Goal: Task Accomplishment & Management: Manage account settings

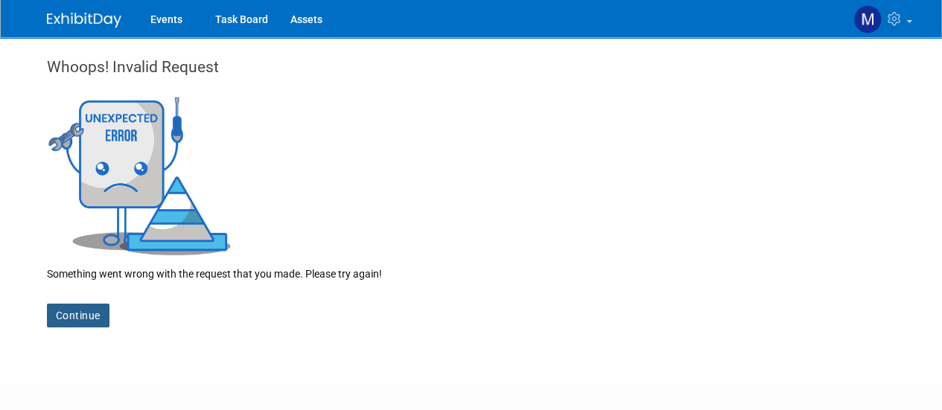
click at [84, 303] on div "Continue" at bounding box center [471, 304] width 849 height 46
click at [77, 18] on img at bounding box center [84, 20] width 74 height 15
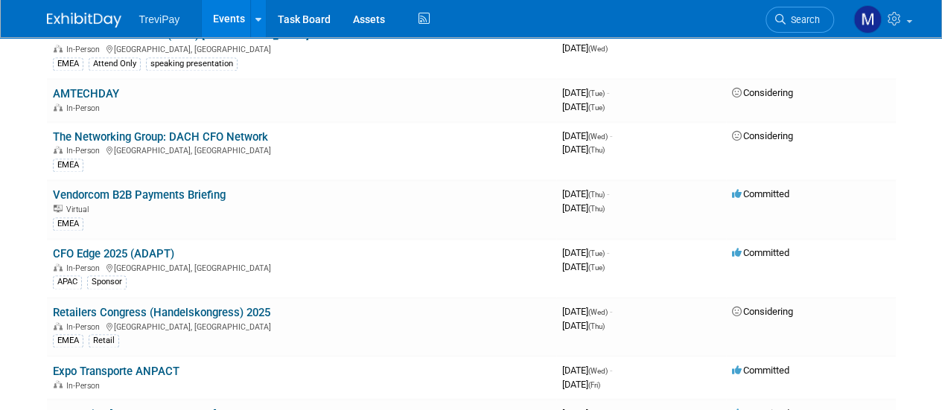
scroll to position [1265, 0]
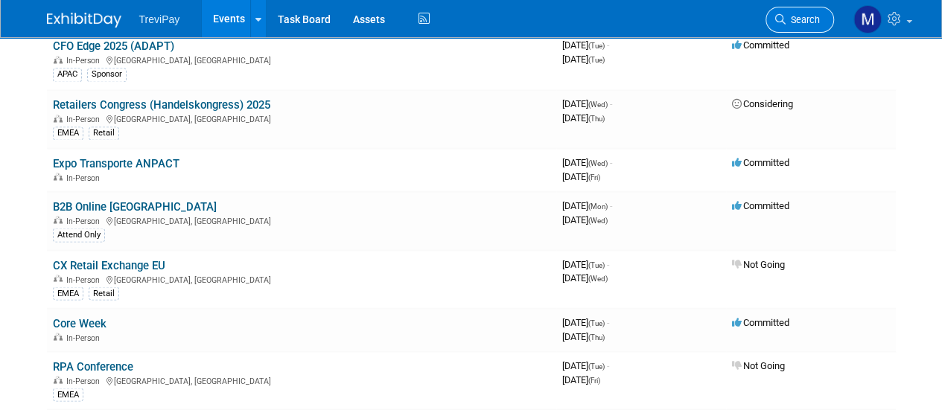
click at [795, 22] on span "Search" at bounding box center [802, 19] width 34 height 11
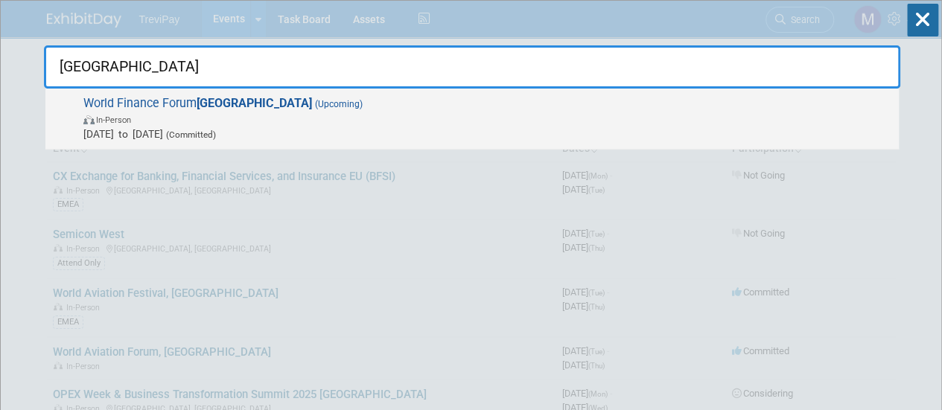
type input "zurich"
click at [293, 104] on span "World Finance Forum Zurich (Upcoming) In-Person Nov 19, 2025 to Nov 19, 2025 (C…" at bounding box center [485, 118] width 812 height 45
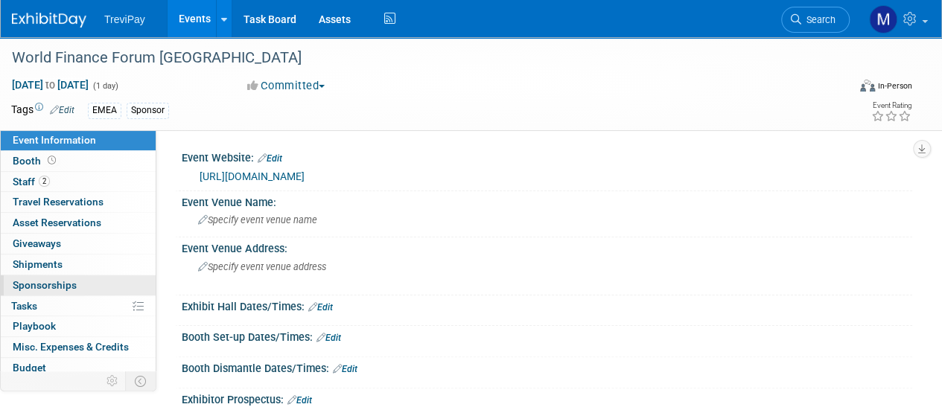
click at [86, 276] on link "0 Sponsorships 0" at bounding box center [78, 285] width 155 height 20
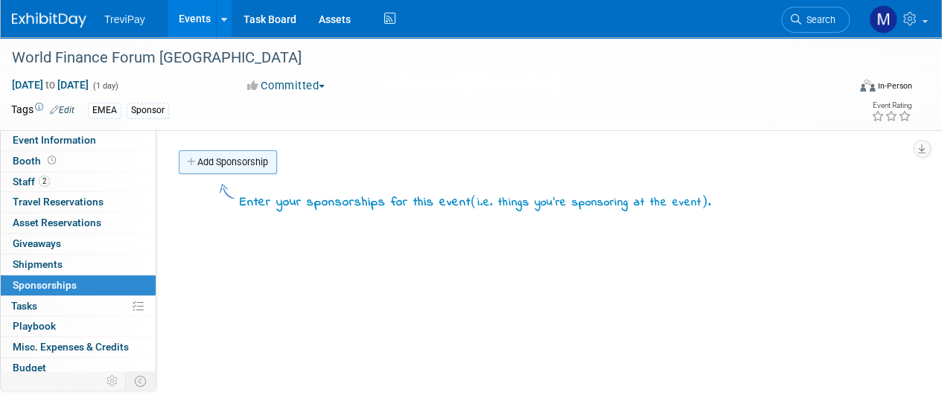
click at [214, 166] on link "Add Sponsorship" at bounding box center [228, 162] width 98 height 24
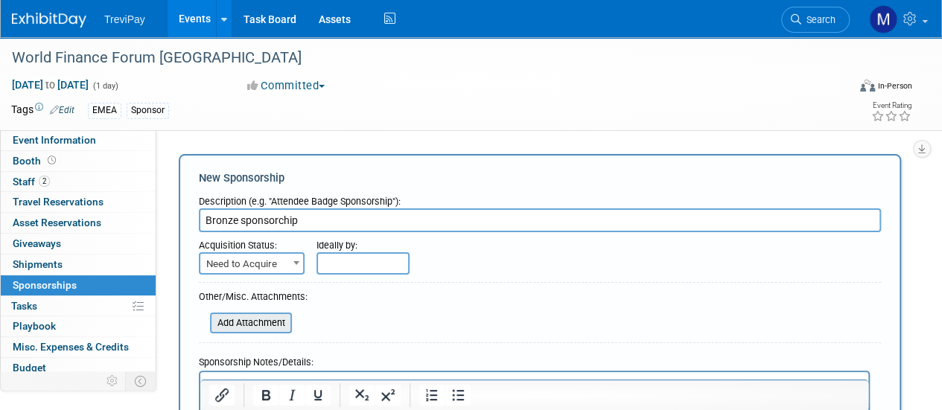
type input "Bronze sponsorchip"
click at [285, 316] on input "file" at bounding box center [201, 323] width 177 height 18
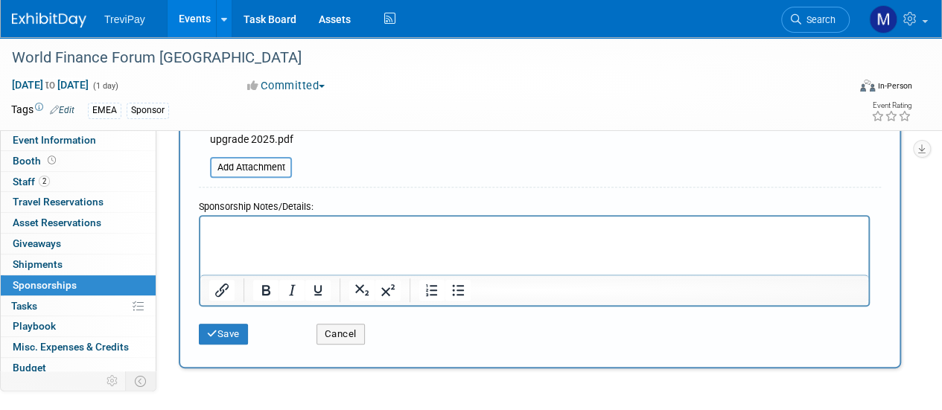
scroll to position [223, 0]
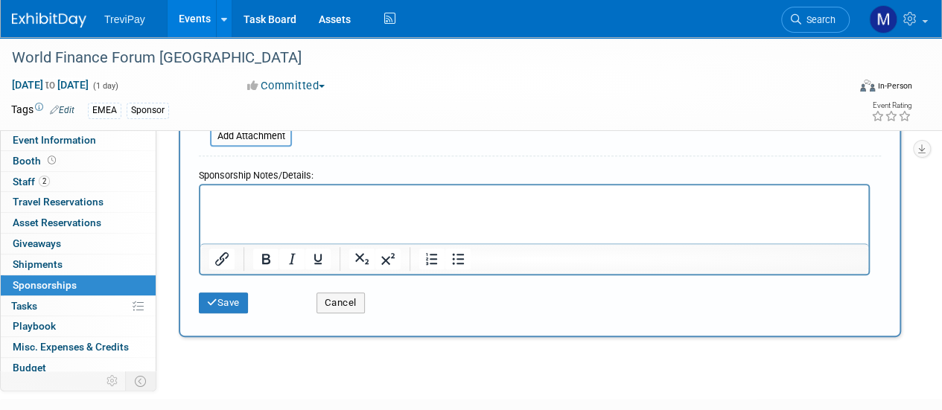
click at [243, 200] on p "Rich Text Area. Press ALT-0 for help." at bounding box center [534, 198] width 651 height 15
paste body "Rich Text Area. Press ALT-0 for help."
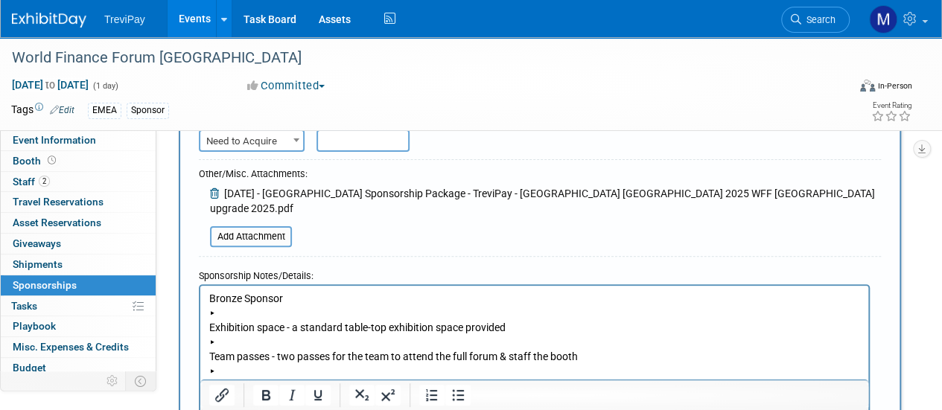
scroll to position [149, 0]
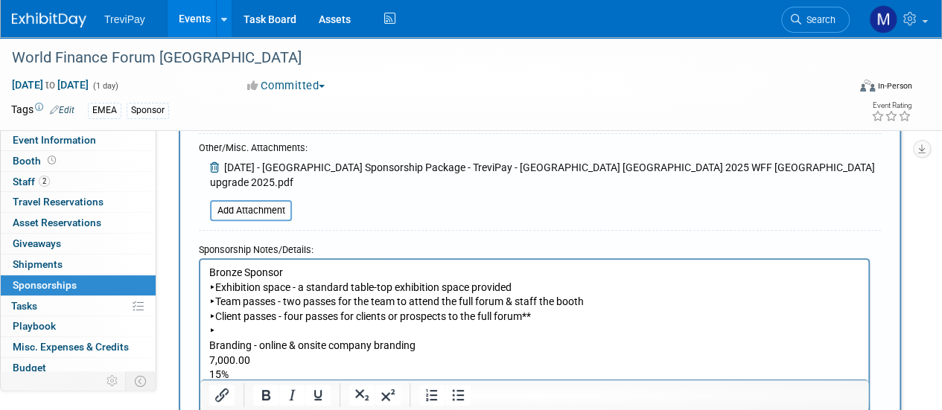
click at [209, 346] on p "Bronze Sponsor ‣ Exhibition space - a standard table-top exhibition space provi…" at bounding box center [534, 412] width 651 height 292
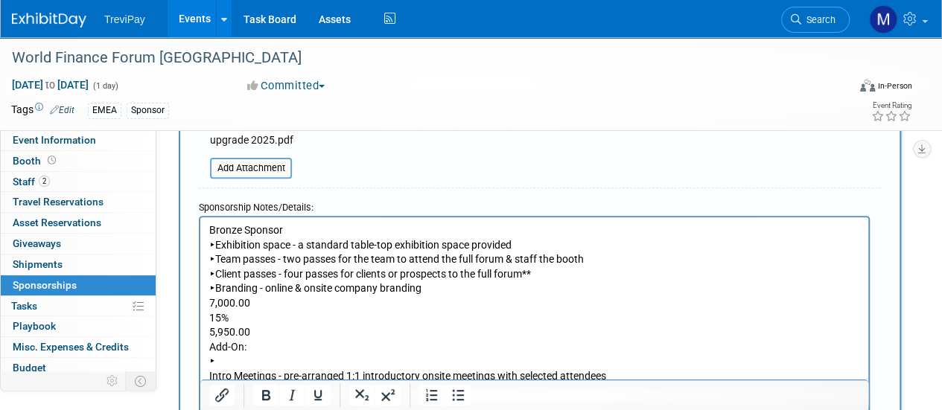
scroll to position [223, 0]
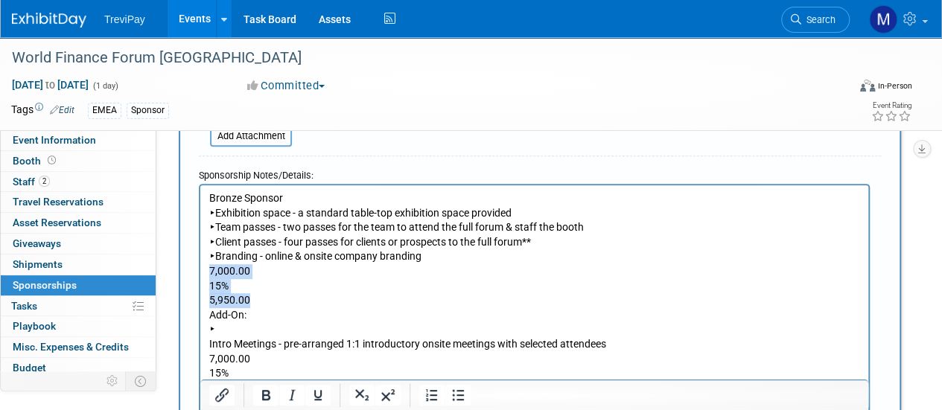
drag, startPoint x: 258, startPoint y: 303, endPoint x: 204, endPoint y: 276, distance: 59.9
click at [204, 276] on html "Bronze Sponsor ‣ Exhibition space - a standard table-top exhibition space provi…" at bounding box center [534, 326] width 668 height 283
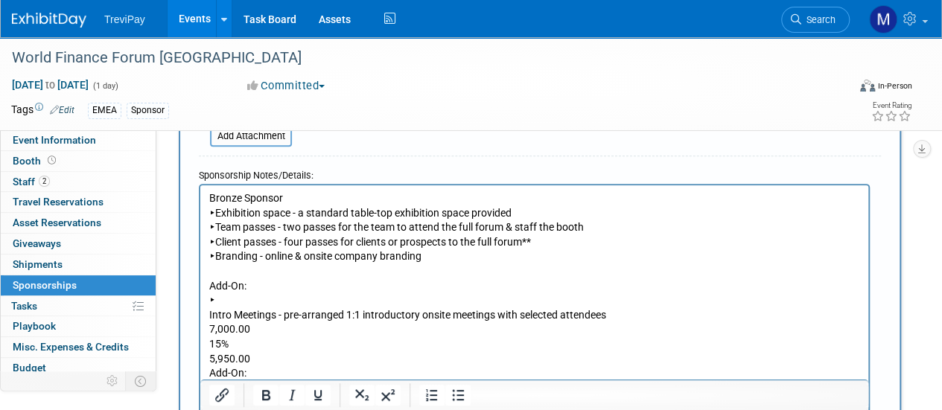
click at [213, 313] on p "Bronze Sponsor ‣ Exhibition space - a standard table-top exhibition space provi…" at bounding box center [534, 315] width 651 height 248
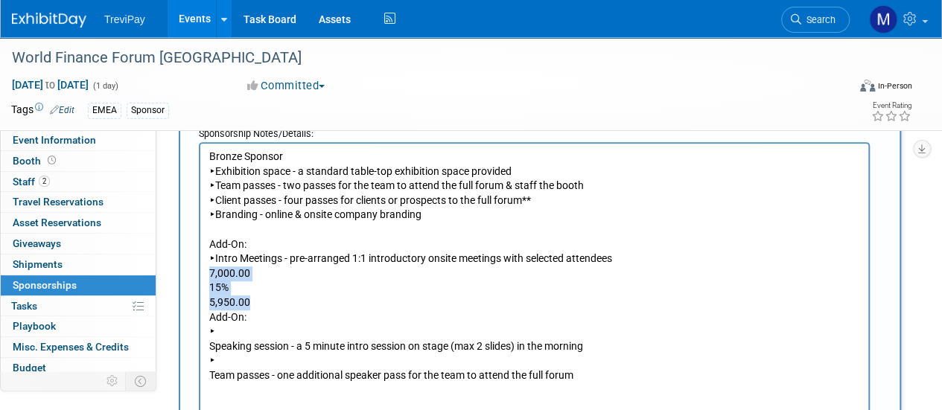
drag, startPoint x: 263, startPoint y: 298, endPoint x: 193, endPoint y: 341, distance: 82.8
click at [200, 341] on html "Bronze Sponsor ‣ Exhibition space - a standard table-top exhibition space provi…" at bounding box center [534, 263] width 668 height 240
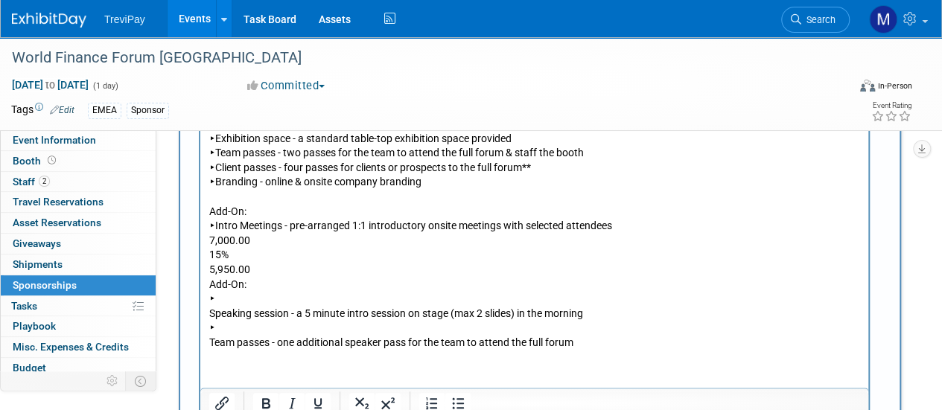
click at [266, 261] on p "Bronze Sponsor ‣ Exhibition space - a standard table-top exhibition space provi…" at bounding box center [534, 233] width 651 height 234
drag, startPoint x: 255, startPoint y: 267, endPoint x: 195, endPoint y: 240, distance: 65.3
click at [200, 240] on html "Bronze Sponsor ‣ Exhibition space - a standard table-top exhibition space provi…" at bounding box center [534, 230] width 668 height 240
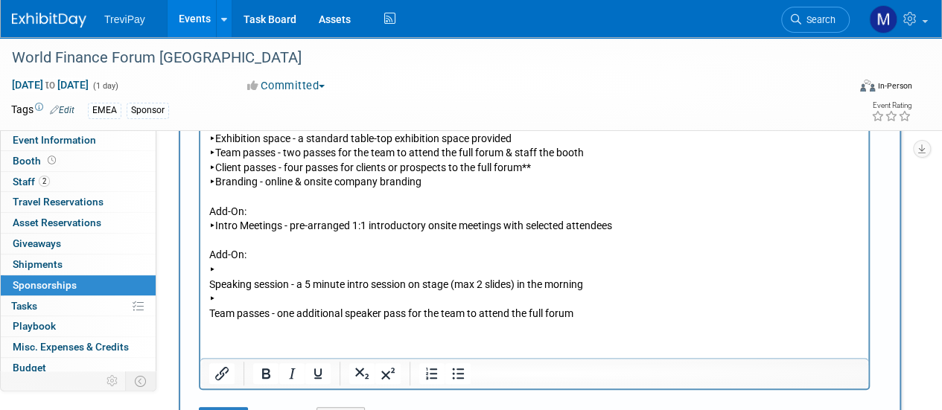
click at [212, 283] on p "Bronze Sponsor ‣ Exhibition space - a standard table-top exhibition space provi…" at bounding box center [534, 218] width 651 height 204
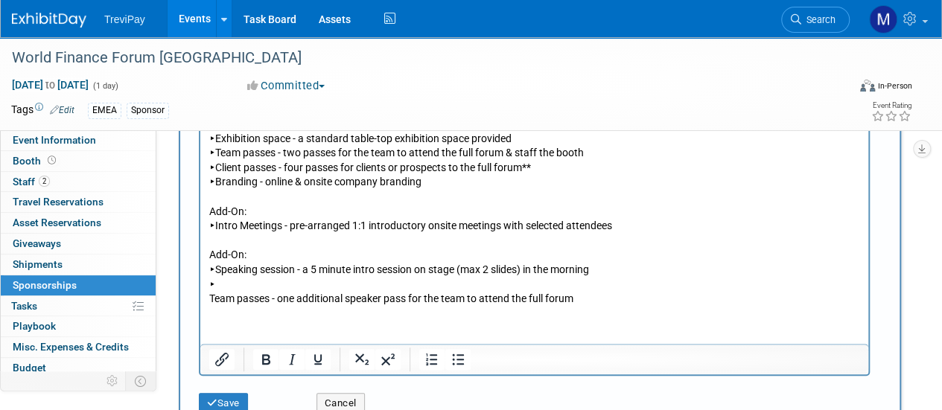
drag, startPoint x: 219, startPoint y: 295, endPoint x: 233, endPoint y: 299, distance: 14.8
click at [229, 298] on p "Bronze Sponsor ‣ Exhibition space - a standard table-top exhibition space provi…" at bounding box center [534, 211] width 651 height 190
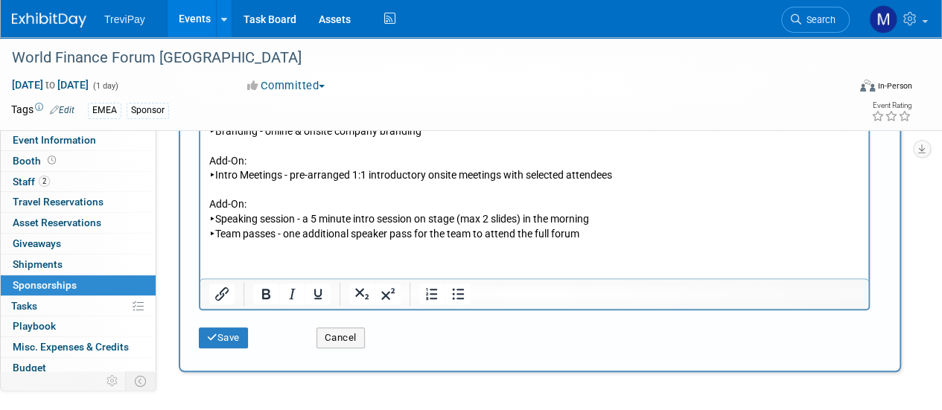
scroll to position [372, 0]
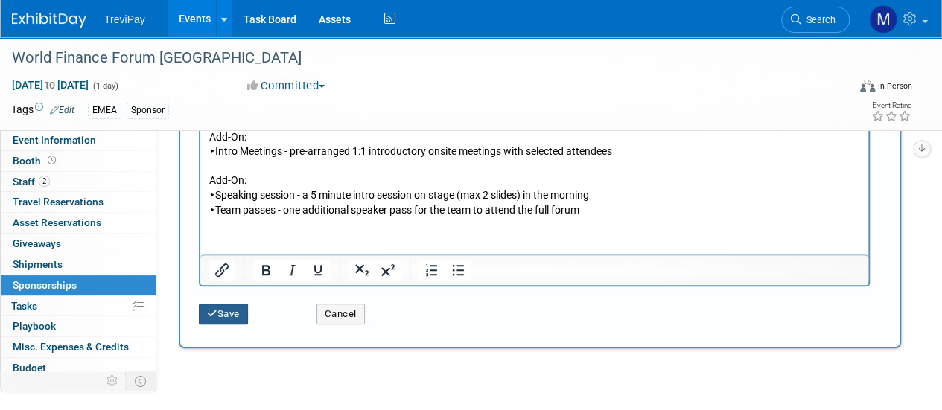
click at [228, 304] on button "Save" at bounding box center [223, 314] width 49 height 21
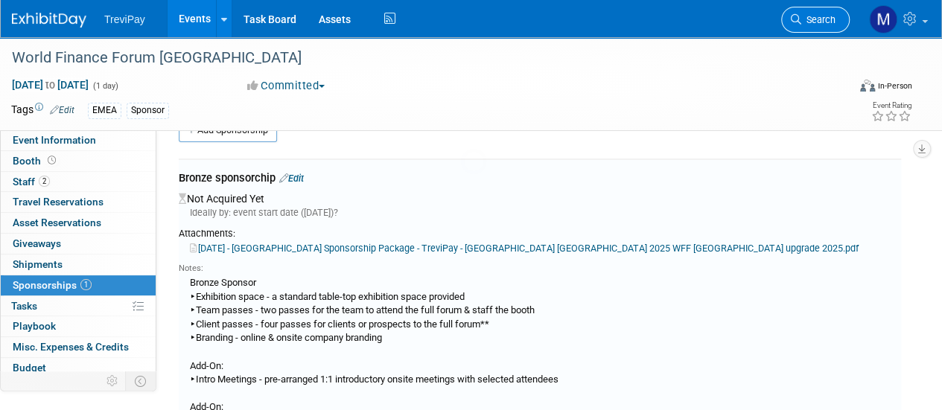
scroll to position [31, 0]
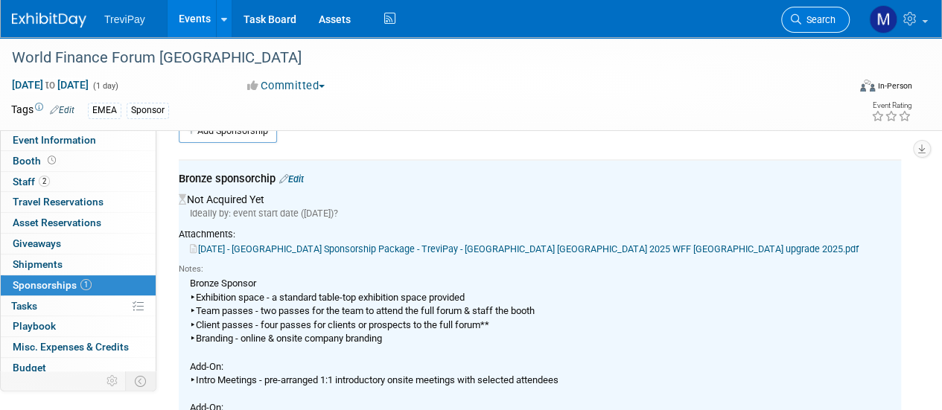
click at [826, 14] on span "Search" at bounding box center [818, 19] width 34 height 11
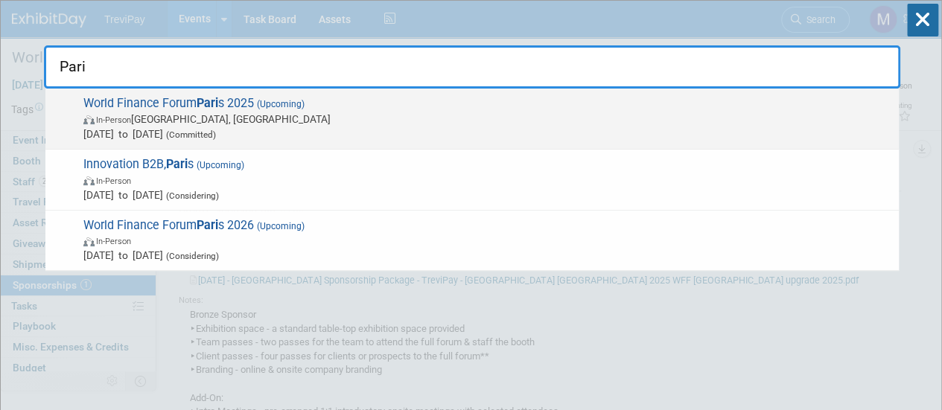
type input "Pari"
click at [232, 114] on span "In-Person Paris, France" at bounding box center [487, 119] width 808 height 15
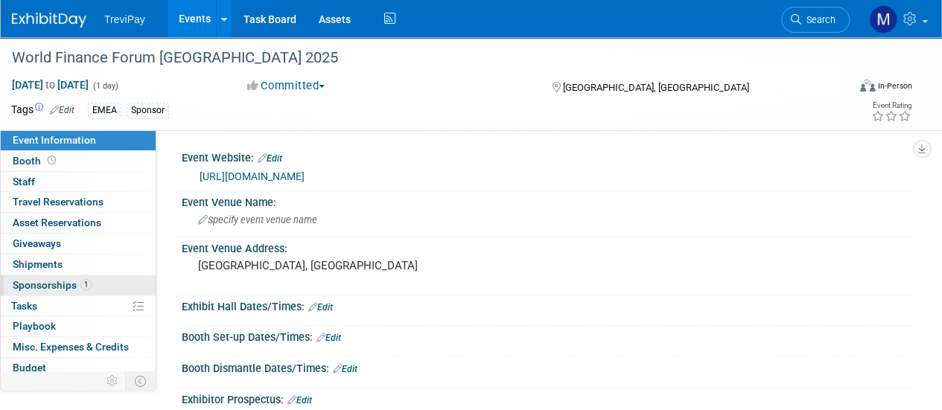
click at [73, 282] on span "Sponsorships 1" at bounding box center [52, 285] width 79 height 12
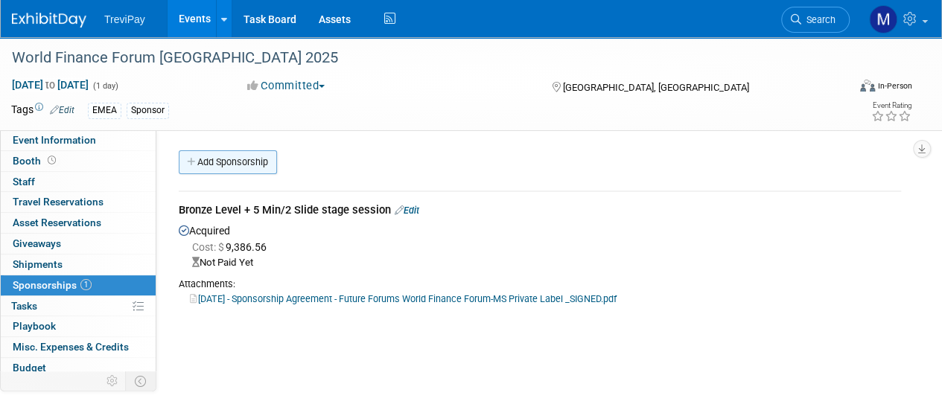
click at [246, 157] on link "Add Sponsorship" at bounding box center [228, 162] width 98 height 24
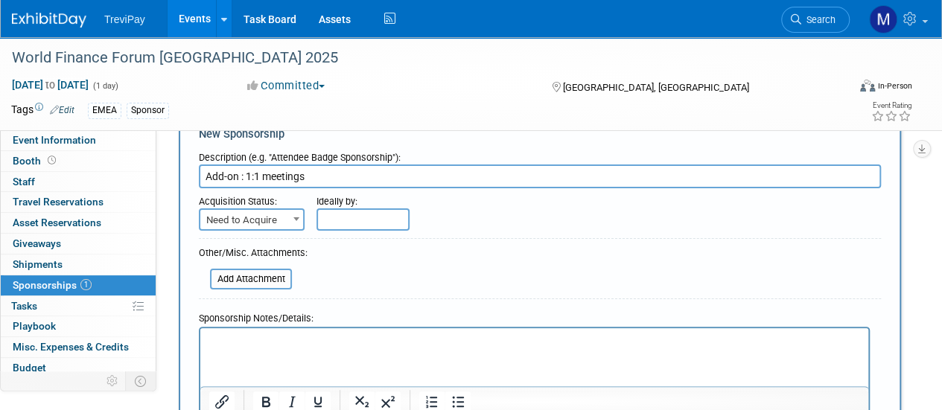
scroll to position [74, 0]
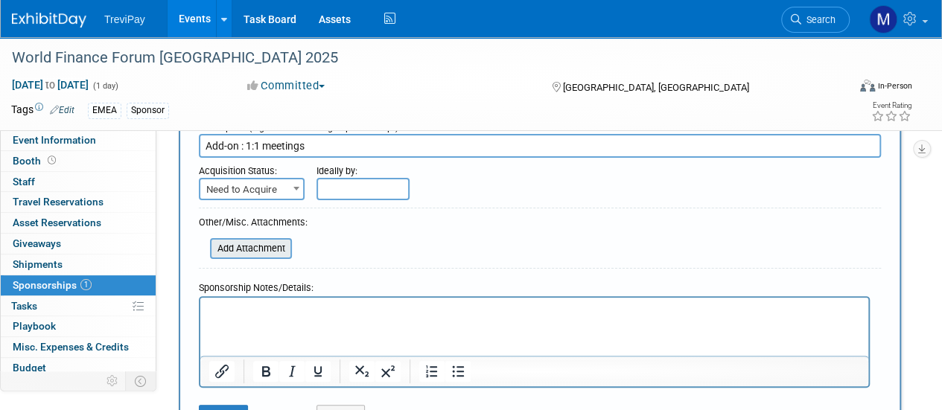
type input "Add-on : 1:1 meetings"
click at [235, 246] on input "file" at bounding box center [201, 249] width 177 height 18
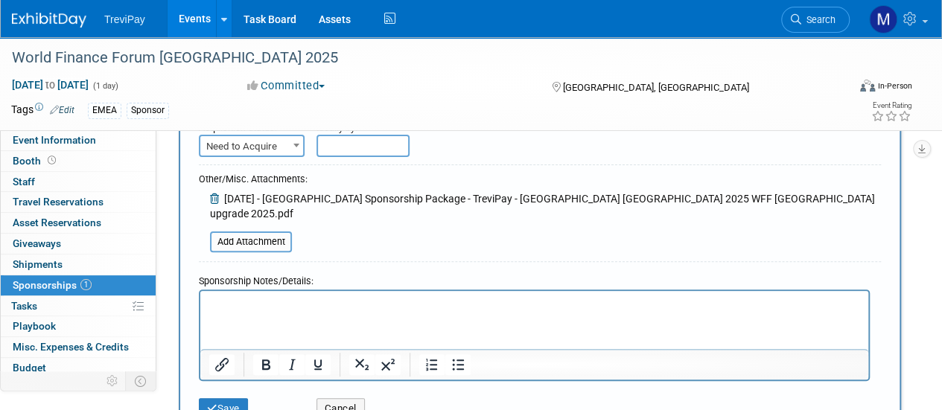
scroll to position [149, 0]
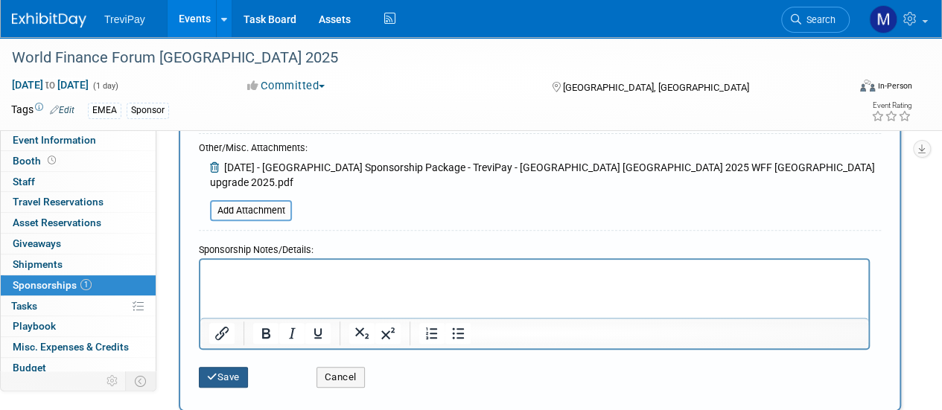
click at [226, 367] on button "Save" at bounding box center [223, 377] width 49 height 21
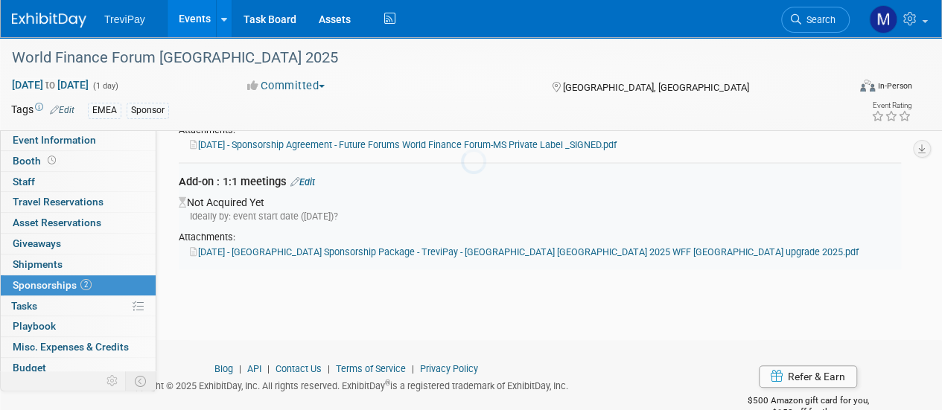
scroll to position [156, 0]
